Goal: Task Accomplishment & Management: Use online tool/utility

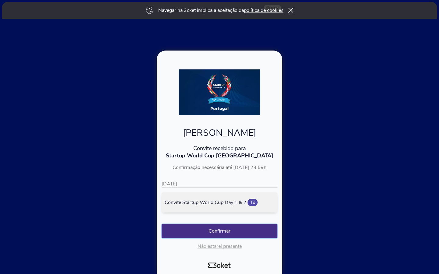
click at [232, 231] on button "Confirmar" at bounding box center [219, 231] width 116 height 14
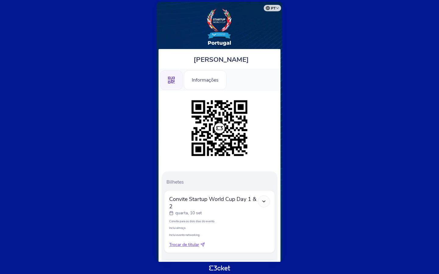
click at [263, 203] on icon at bounding box center [263, 201] width 5 height 5
click at [204, 80] on div "Informações" at bounding box center [205, 79] width 43 height 19
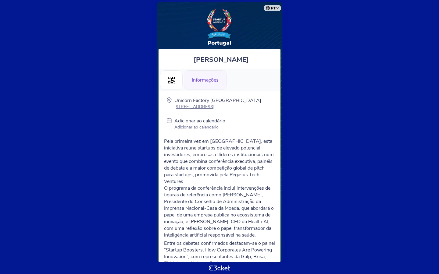
click at [205, 127] on p "Adicionar ao calendário" at bounding box center [199, 127] width 51 height 6
click at [172, 80] on icon ".st0{fill-rule:evenodd;clip-rule:evenodd;}" at bounding box center [171, 80] width 7 height 7
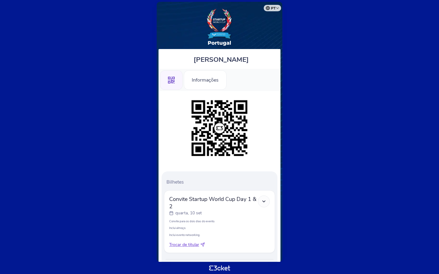
scroll to position [31, 0]
